Goal: Find specific page/section: Find specific page/section

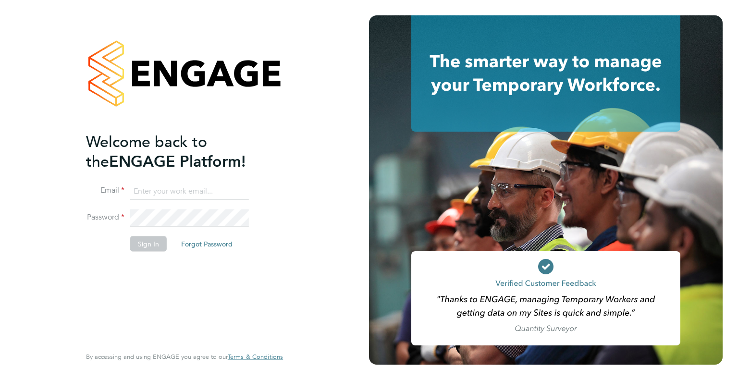
type input "[EMAIL_ADDRESS][DOMAIN_NAME]"
click at [154, 249] on button "Sign In" at bounding box center [148, 243] width 37 height 15
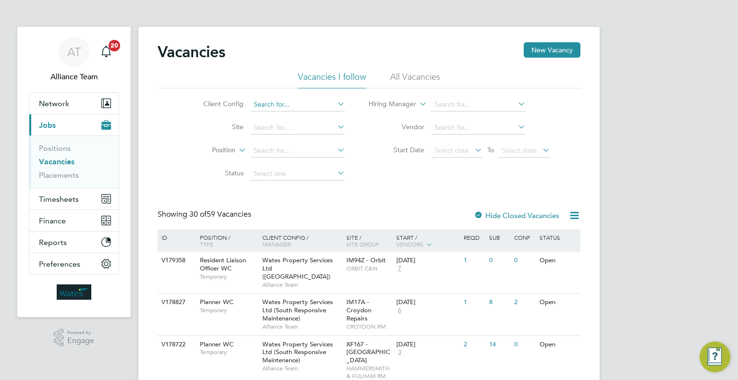
click at [271, 101] on input at bounding box center [297, 104] width 95 height 13
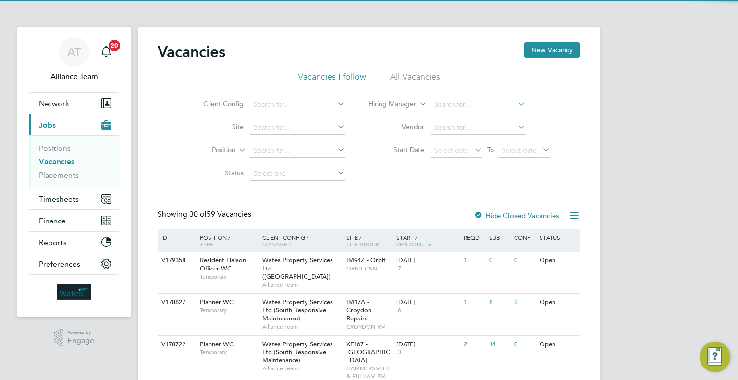
click at [212, 128] on label "Site" at bounding box center [215, 127] width 55 height 9
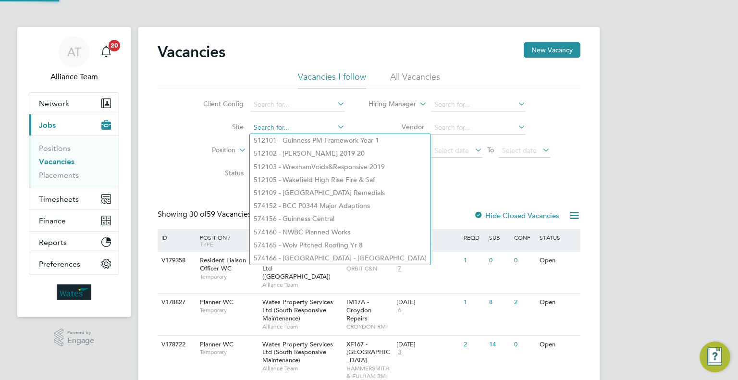
click at [283, 125] on input at bounding box center [297, 127] width 95 height 13
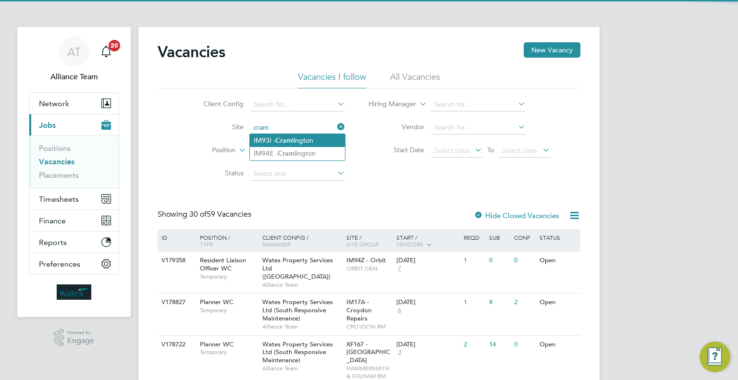
click at [309, 141] on li "IM93I - Cram lington" at bounding box center [297, 140] width 95 height 13
type input "IM93I - Cramlington"
